Goal: Task Accomplishment & Management: Use online tool/utility

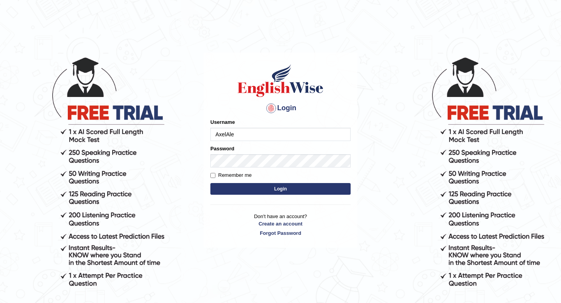
type input "AxelAle"
click at [268, 190] on button "Login" at bounding box center [280, 189] width 140 height 12
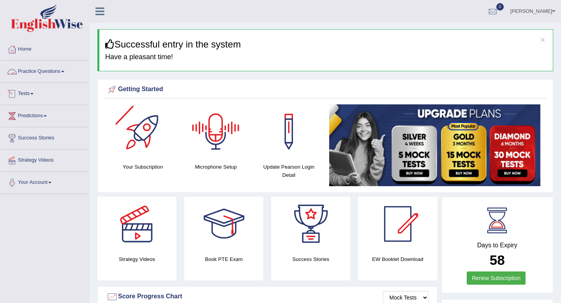
click at [34, 93] on span at bounding box center [31, 94] width 3 height 2
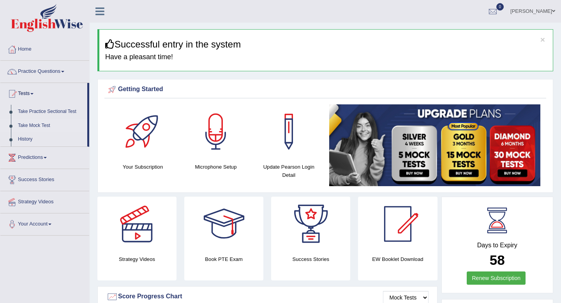
click at [25, 127] on link "Take Mock Test" at bounding box center [50, 126] width 73 height 14
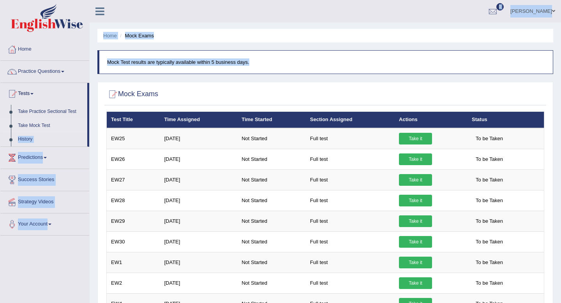
drag, startPoint x: 88, startPoint y: 123, endPoint x: 90, endPoint y: 159, distance: 35.1
click at [160, 14] on div "Axel alejandro contreras Toggle navigation Username: AxelAle Access Type: Onlin…" at bounding box center [325, 11] width 471 height 23
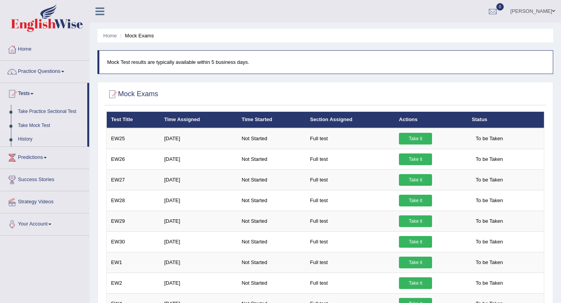
drag, startPoint x: 90, startPoint y: 93, endPoint x: 88, endPoint y: 89, distance: 4.4
click at [155, 19] on div "Axel alejandro contreras Toggle navigation Username: AxelAle Access Type: Onlin…" at bounding box center [325, 11] width 471 height 23
drag, startPoint x: 88, startPoint y: 143, endPoint x: 89, endPoint y: 156, distance: 12.5
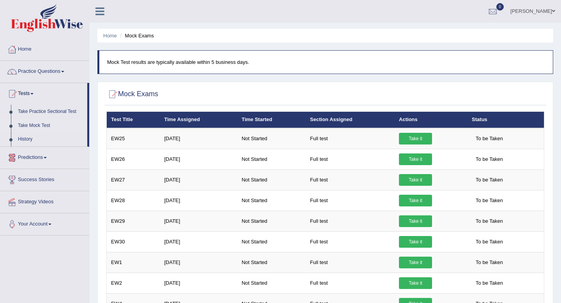
click at [185, 15] on div "Axel alejandro contreras Toggle navigation Username: AxelAle Access Type: Onlin…" at bounding box center [325, 11] width 471 height 23
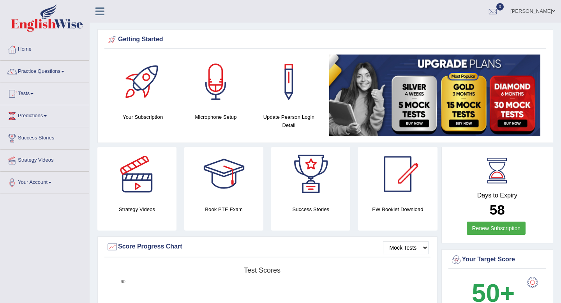
click at [554, 13] on span at bounding box center [553, 11] width 3 height 5
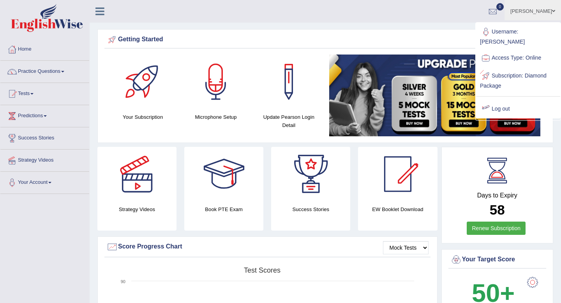
click at [517, 100] on link "Log out" at bounding box center [518, 109] width 84 height 18
